Goal: Task Accomplishment & Management: Complete application form

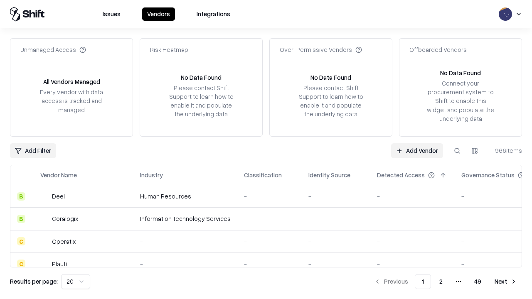
click at [417, 150] on link "Add Vendor" at bounding box center [417, 150] width 52 height 15
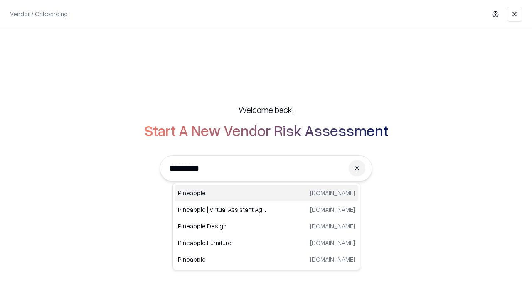
click at [266, 193] on div "Pineapple [DOMAIN_NAME]" at bounding box center [267, 193] width 184 height 17
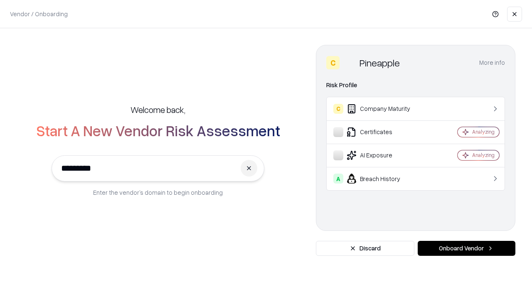
type input "*********"
click at [466, 249] on button "Onboard Vendor" at bounding box center [467, 248] width 98 height 15
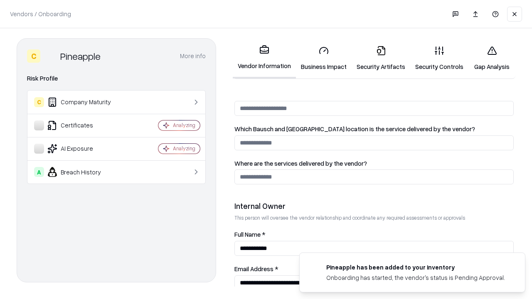
scroll to position [431, 0]
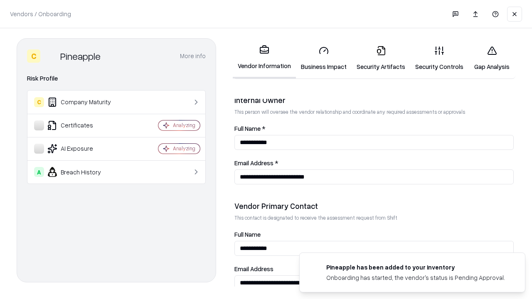
click at [324, 58] on link "Business Impact" at bounding box center [324, 58] width 56 height 39
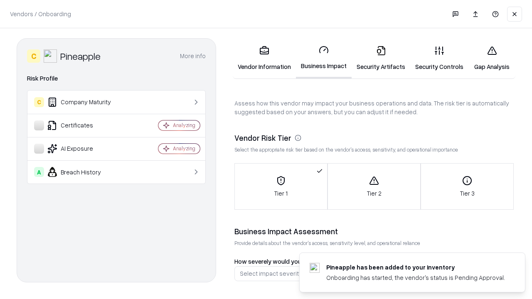
click at [381, 58] on link "Security Artifacts" at bounding box center [381, 58] width 59 height 39
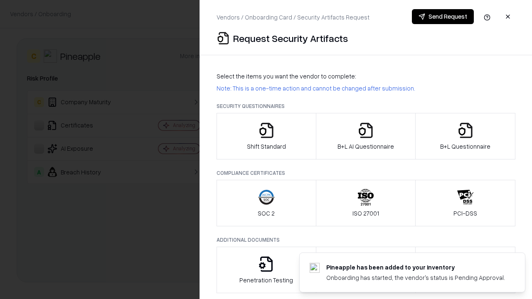
click at [266, 136] on icon "button" at bounding box center [266, 130] width 17 height 17
click at [443, 17] on button "Send Request" at bounding box center [443, 16] width 62 height 15
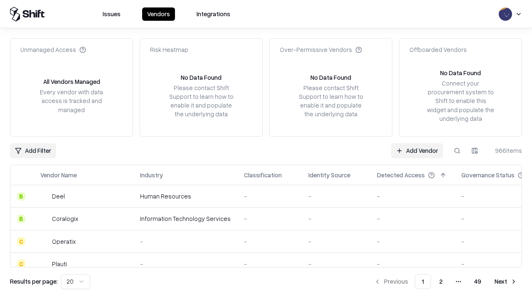
click at [457, 150] on button at bounding box center [457, 150] width 15 height 15
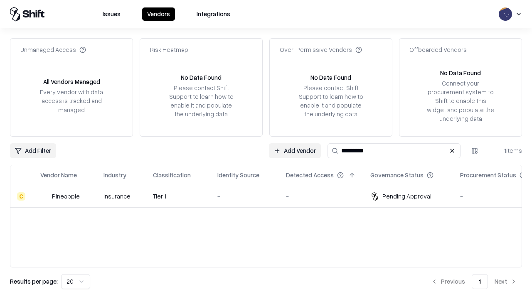
type input "*********"
click at [271, 196] on div "-" at bounding box center [244, 196] width 55 height 9
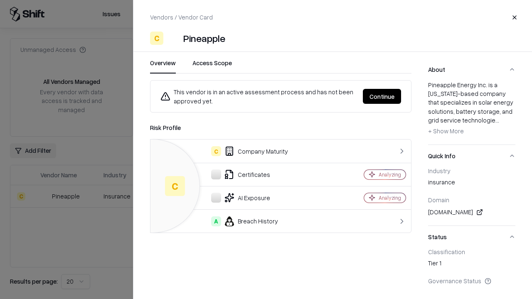
click at [382, 96] on button "Continue" at bounding box center [382, 96] width 38 height 15
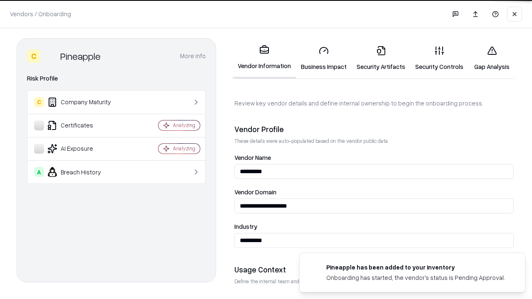
click at [381, 58] on link "Security Artifacts" at bounding box center [381, 58] width 59 height 39
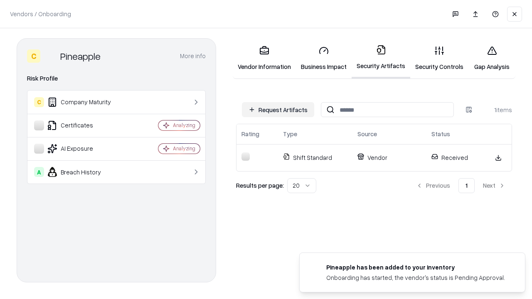
click at [492, 58] on link "Gap Analysis" at bounding box center [491, 58] width 47 height 39
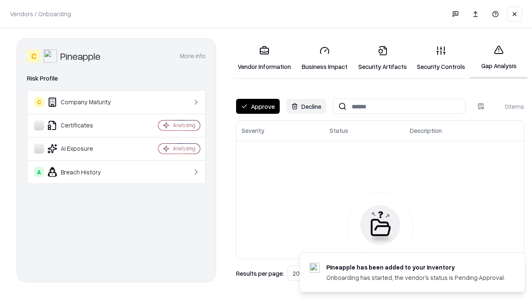
click at [258, 106] on button "Approve" at bounding box center [258, 106] width 44 height 15
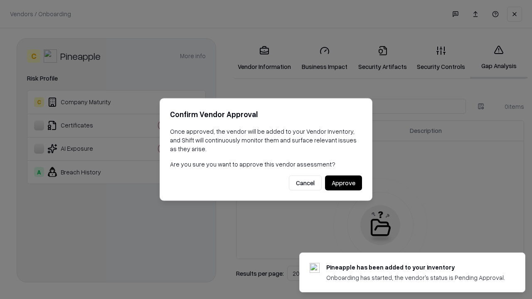
click at [343, 183] on button "Approve" at bounding box center [343, 183] width 37 height 15
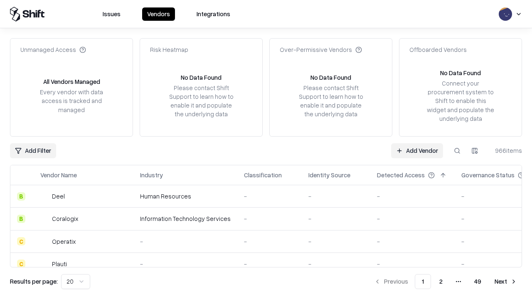
type input "*********"
click at [417, 150] on link "Add Vendor" at bounding box center [417, 150] width 52 height 15
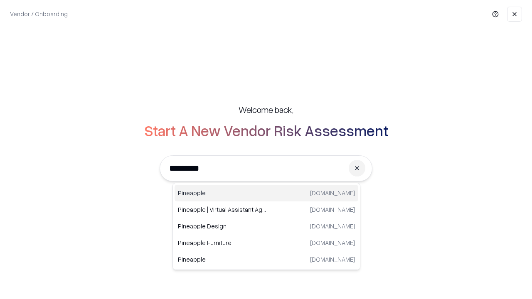
click at [266, 193] on div "Pineapple [DOMAIN_NAME]" at bounding box center [267, 193] width 184 height 17
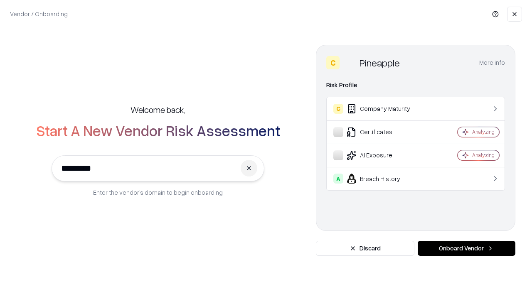
type input "*********"
click at [466, 249] on button "Onboard Vendor" at bounding box center [467, 248] width 98 height 15
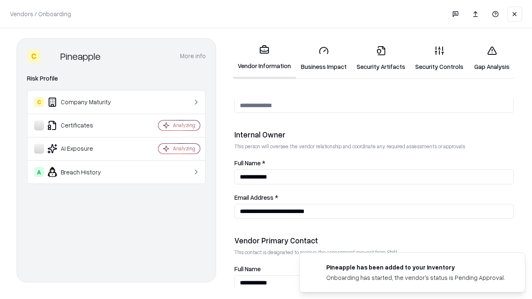
scroll to position [431, 0]
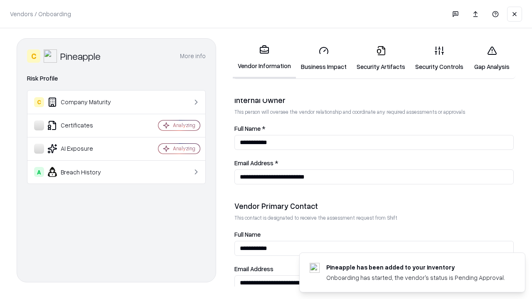
click at [492, 58] on link "Gap Analysis" at bounding box center [491, 58] width 47 height 39
